Goal: Connect with others: Connect with others

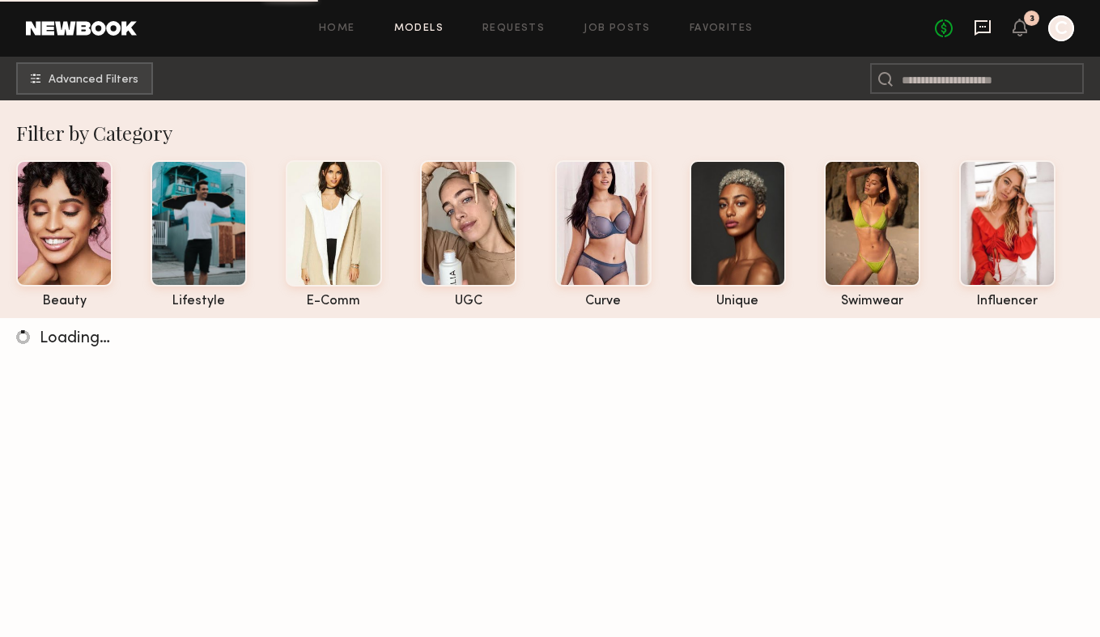
click at [986, 20] on icon at bounding box center [983, 27] width 16 height 15
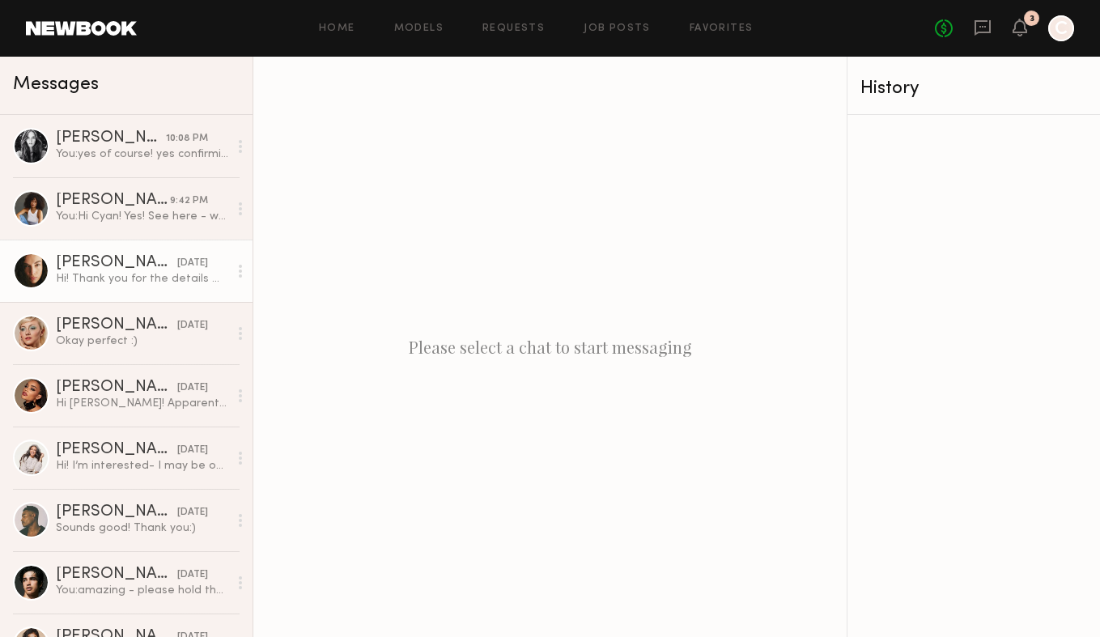
click at [131, 284] on div "Hi! Thank you for the details ✨ Got it If there’s 2% lactose-free milk, that wo…" at bounding box center [142, 278] width 172 height 15
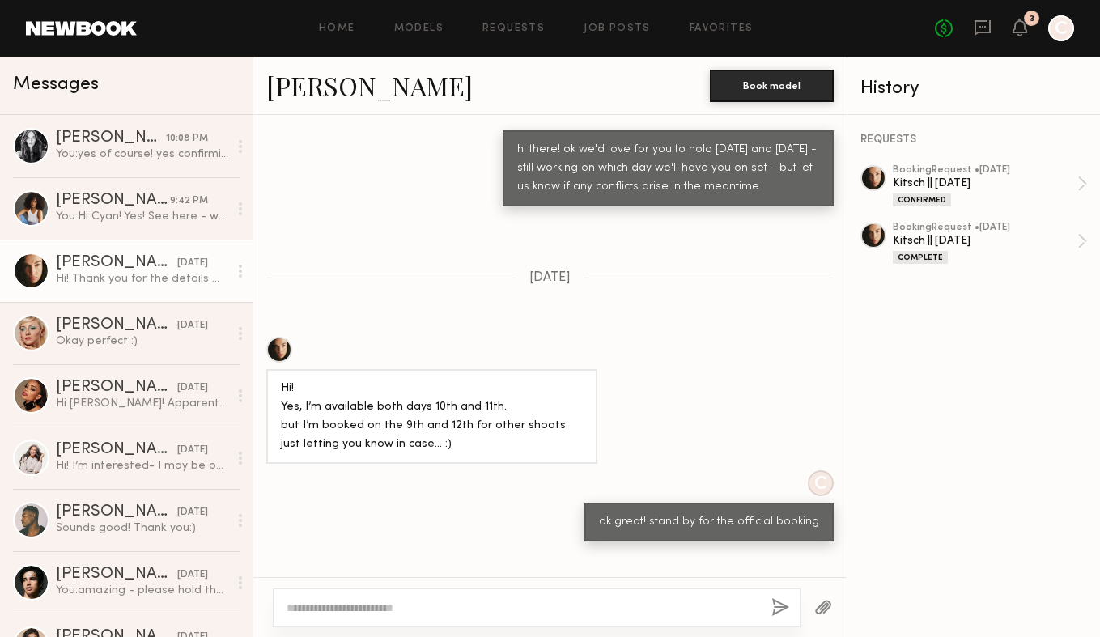
scroll to position [742, 0]
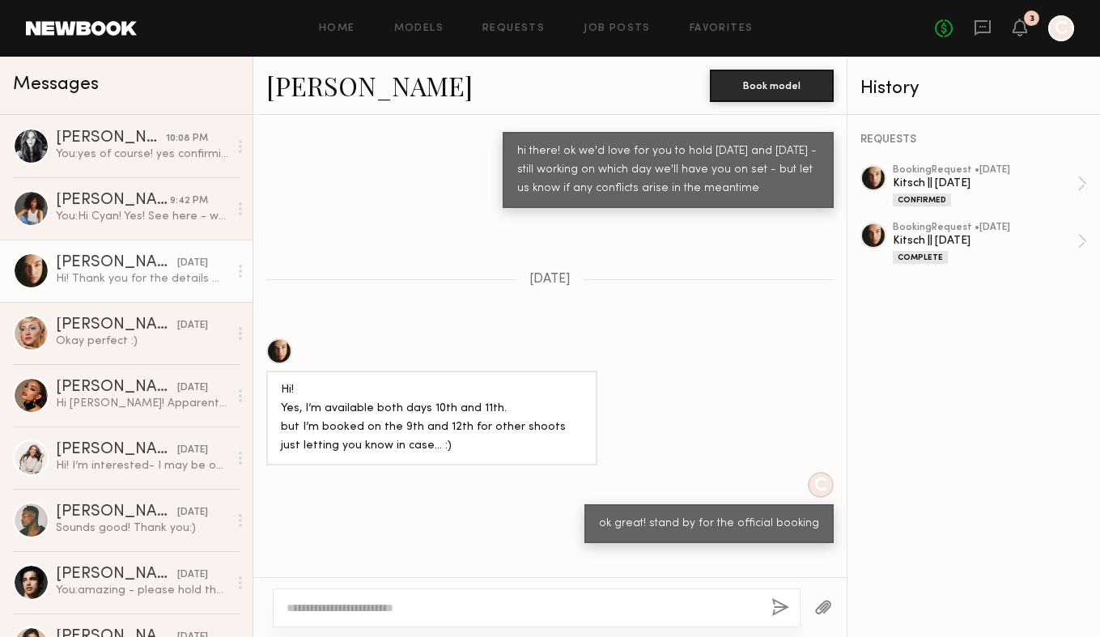
click at [278, 347] on div at bounding box center [279, 351] width 26 height 26
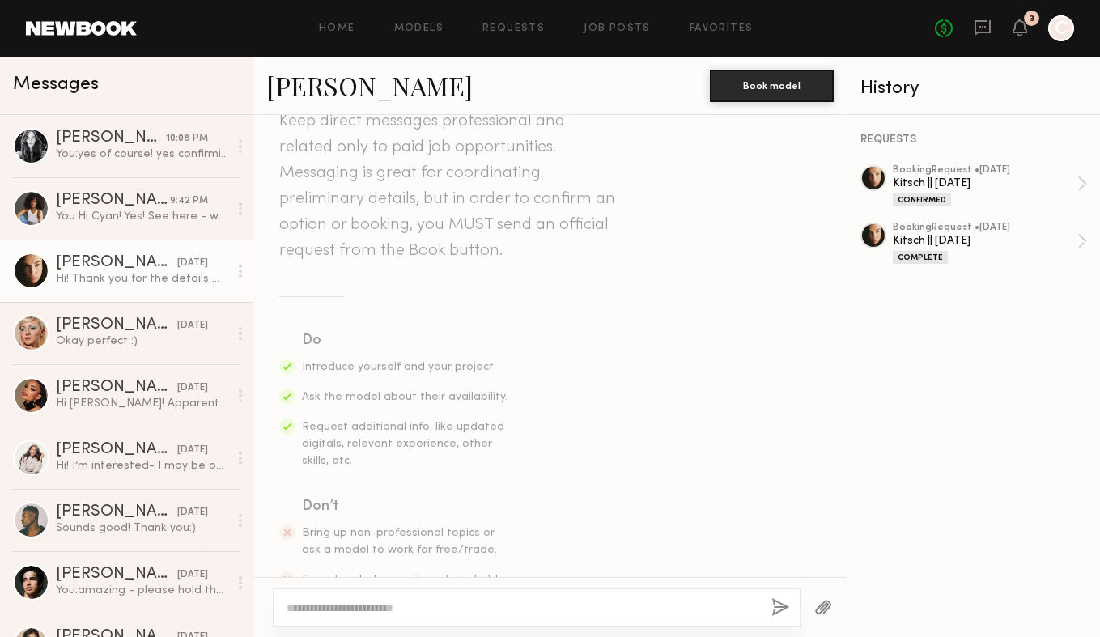
scroll to position [0, 0]
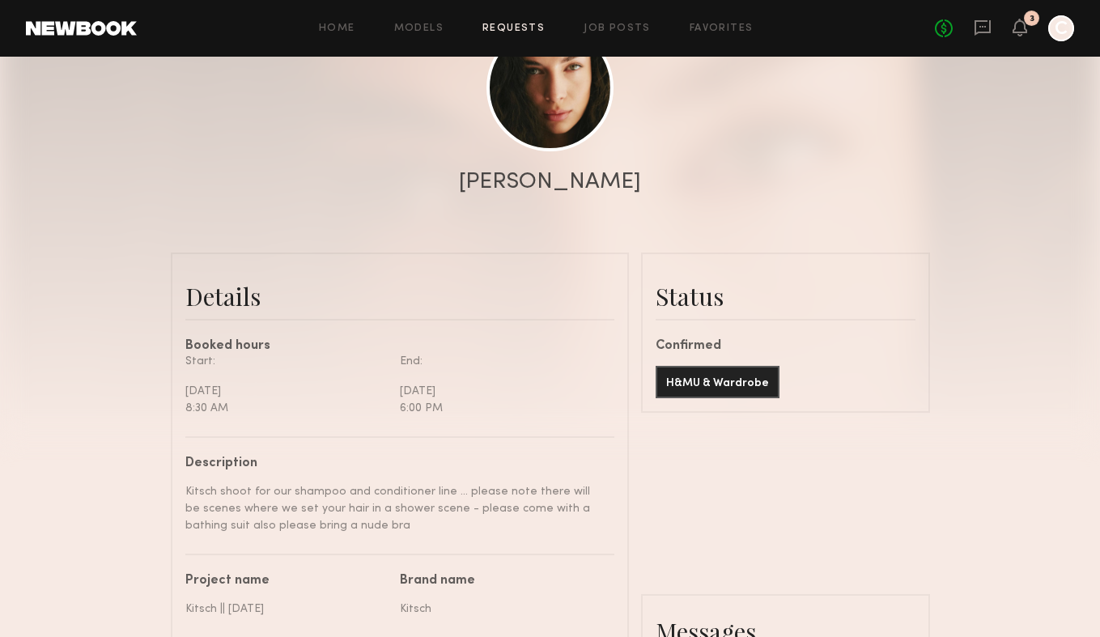
scroll to position [131, 0]
